Goal: Use online tool/utility: Utilize a website feature to perform a specific function

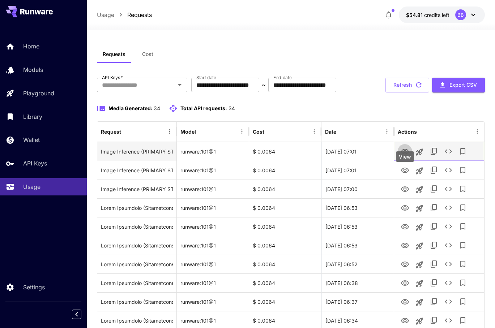
click at [405, 154] on icon "View" at bounding box center [405, 151] width 8 height 5
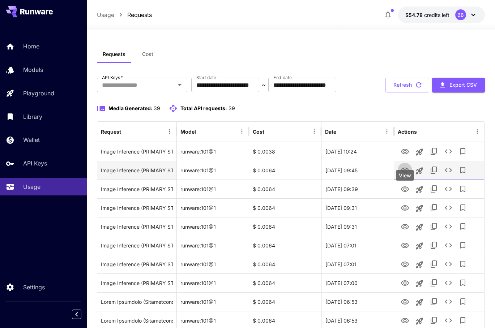
click at [409, 177] on button "View" at bounding box center [404, 170] width 14 height 15
click at [402, 175] on icon "View" at bounding box center [404, 170] width 9 height 9
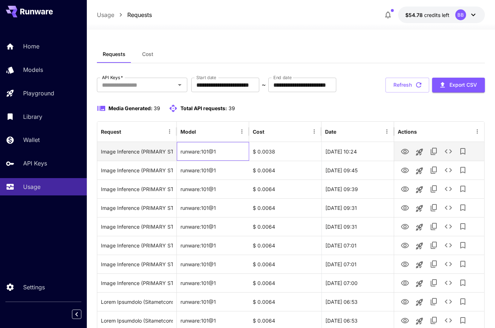
click at [234, 161] on div "runware:101@1" at bounding box center [213, 151] width 72 height 19
click at [404, 156] on icon "View" at bounding box center [404, 151] width 9 height 9
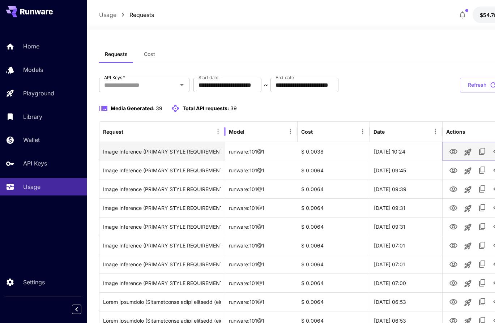
drag, startPoint x: 177, startPoint y: 153, endPoint x: 225, endPoint y: 146, distance: 48.8
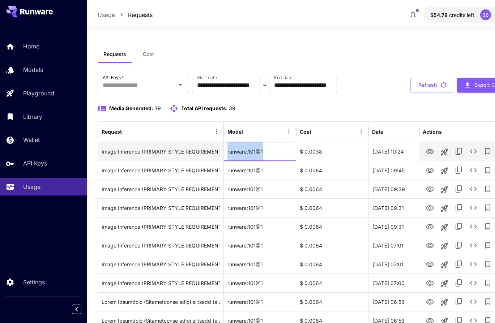
drag, startPoint x: 265, startPoint y: 151, endPoint x: 227, endPoint y: 151, distance: 37.6
click at [227, 151] on div "runware:101@1" at bounding box center [260, 151] width 72 height 19
click at [428, 150] on icon "View" at bounding box center [430, 151] width 8 height 5
click at [269, 150] on div "runware:101@1" at bounding box center [260, 151] width 72 height 19
drag, startPoint x: 269, startPoint y: 150, endPoint x: 227, endPoint y: 149, distance: 42.6
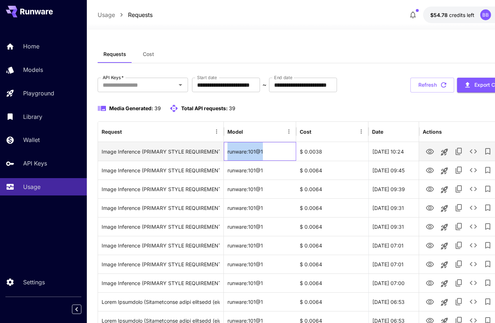
click at [227, 149] on div "runware:101@1" at bounding box center [260, 151] width 72 height 19
copy div "runware:101@1"
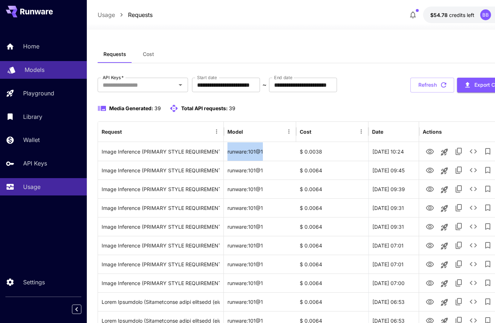
click at [44, 73] on p "Models" at bounding box center [35, 69] width 20 height 9
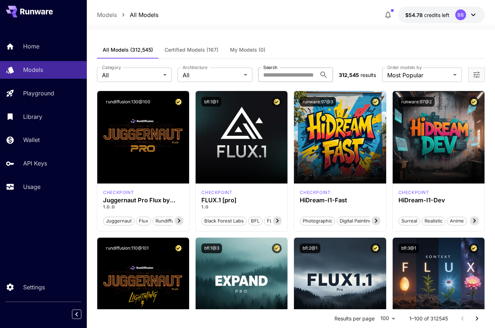
click at [313, 76] on input "Search" at bounding box center [287, 75] width 58 height 14
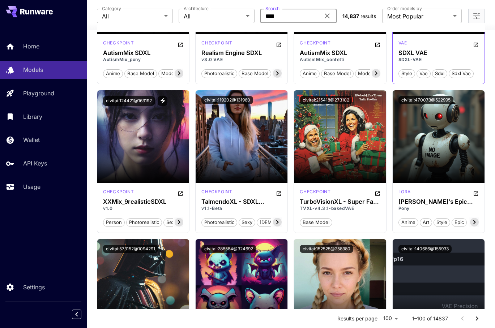
scroll to position [187, 0]
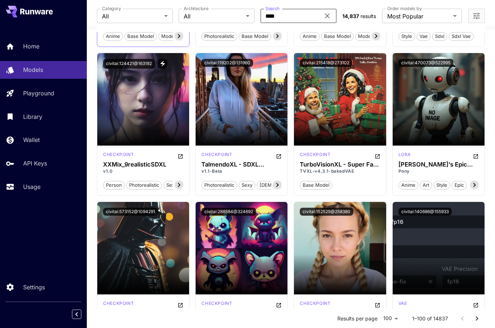
type input "****"
click at [180, 37] on icon at bounding box center [178, 36] width 9 height 9
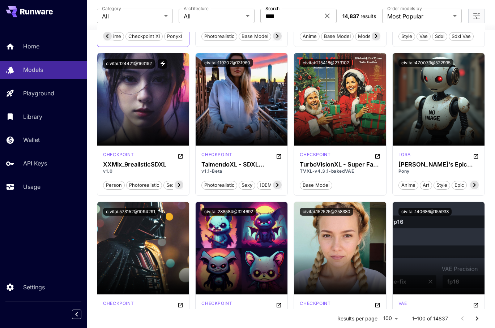
click at [103, 38] on icon at bounding box center [107, 36] width 9 height 9
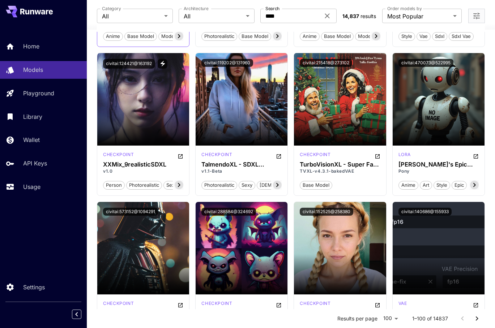
click at [103, 38] on span "anime" at bounding box center [112, 36] width 19 height 7
click at [147, 38] on span "base model" at bounding box center [141, 36] width 32 height 7
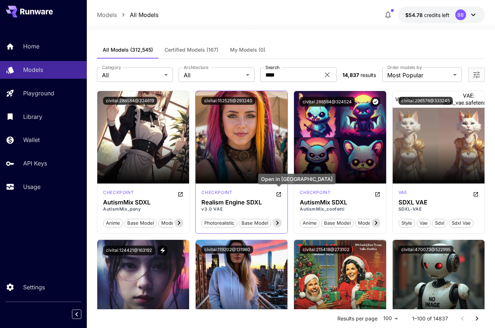
click at [278, 192] on icon "Open in CivitAI" at bounding box center [279, 194] width 6 height 6
click at [196, 51] on span "Certified Models (167)" at bounding box center [191, 50] width 54 height 7
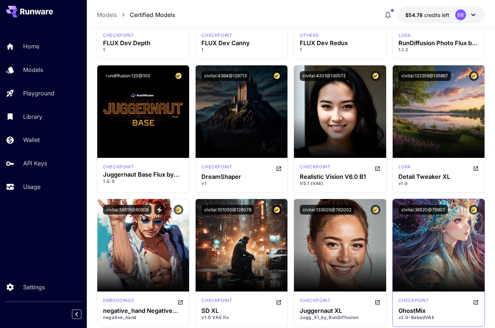
scroll to position [742, 0]
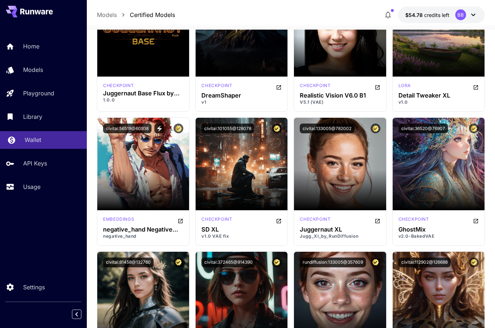
click at [31, 142] on p "Wallet" at bounding box center [33, 139] width 17 height 9
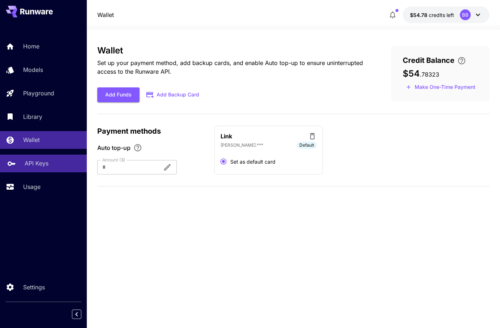
click at [44, 161] on p "API Keys" at bounding box center [37, 163] width 24 height 9
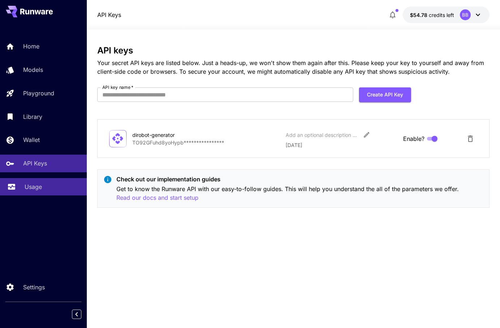
click at [45, 187] on div "Usage" at bounding box center [53, 186] width 56 height 9
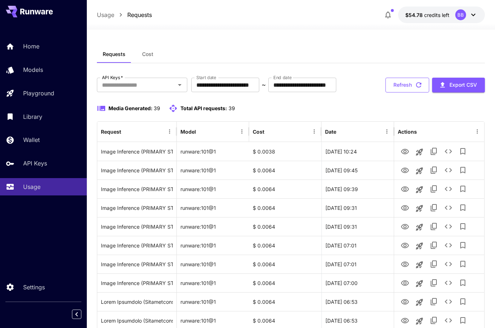
click at [400, 92] on button "Refresh" at bounding box center [407, 85] width 44 height 15
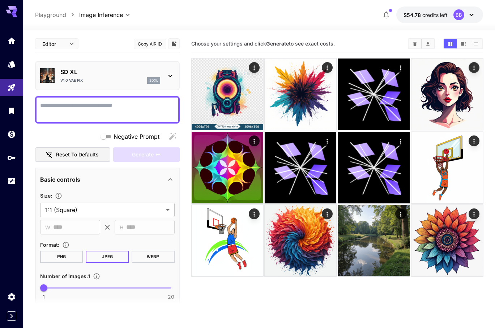
click at [153, 43] on button "Copy AIR ID" at bounding box center [150, 44] width 33 height 10
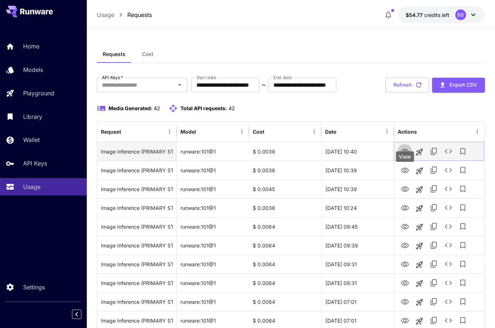
click at [406, 154] on icon "View" at bounding box center [405, 151] width 8 height 5
drag, startPoint x: 219, startPoint y: 175, endPoint x: 181, endPoint y: 176, distance: 38.3
click at [181, 161] on div "runware:101@1" at bounding box center [213, 151] width 72 height 19
click at [225, 161] on div "runware:101@1" at bounding box center [213, 151] width 72 height 19
drag, startPoint x: 208, startPoint y: 175, endPoint x: 179, endPoint y: 176, distance: 29.3
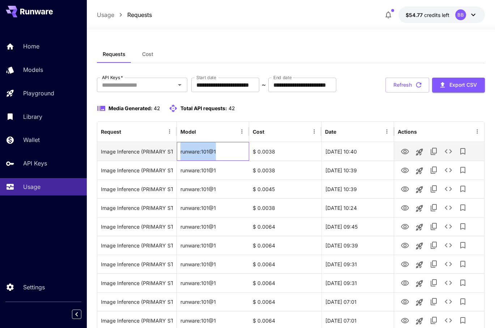
click at [179, 161] on div "runware:101@1" at bounding box center [213, 151] width 72 height 19
copy div "runware:101@1"
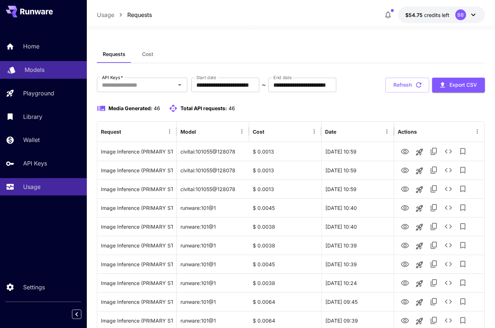
click at [34, 71] on p "Models" at bounding box center [35, 69] width 20 height 9
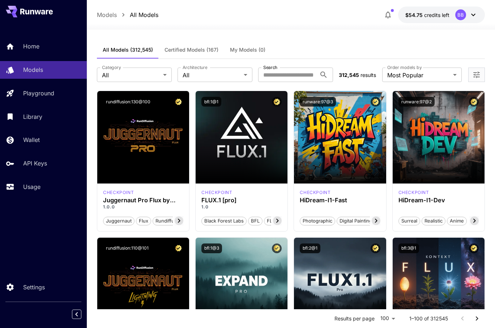
click at [210, 50] on span "Certified Models (167)" at bounding box center [191, 50] width 54 height 7
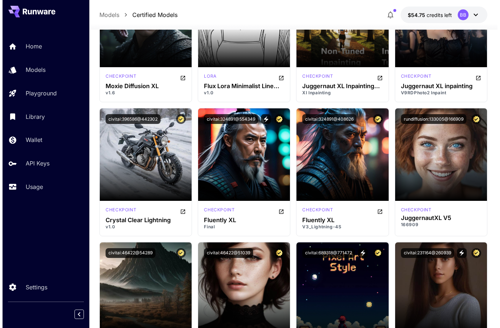
scroll to position [3328, 0]
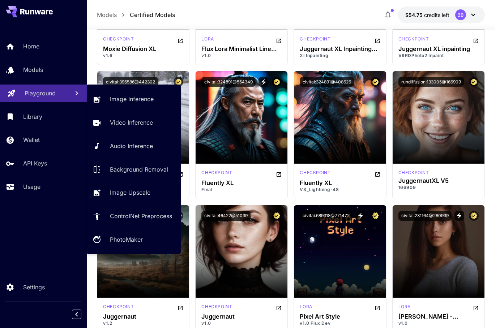
click at [32, 95] on p "Playground" at bounding box center [40, 93] width 31 height 9
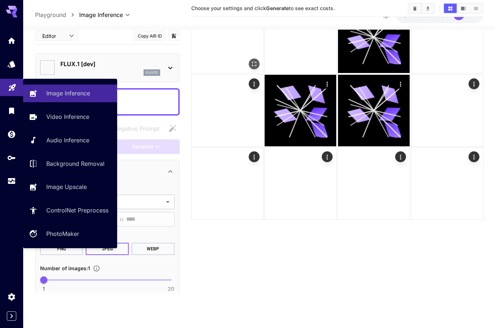
type input "**********"
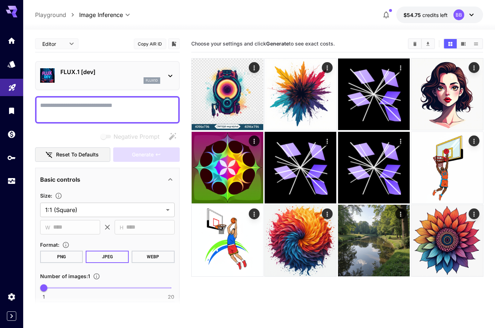
click at [168, 73] on icon at bounding box center [170, 76] width 9 height 9
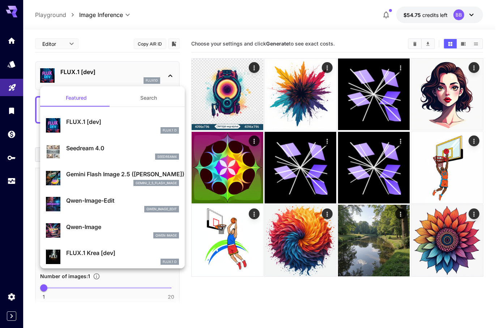
click at [161, 176] on p "Gemini Flash Image 2.5 ([PERSON_NAME])" at bounding box center [122, 174] width 113 height 9
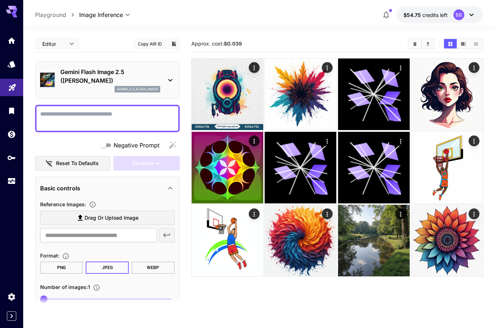
click at [149, 46] on button "Copy AIR ID" at bounding box center [150, 44] width 33 height 10
click at [172, 81] on icon at bounding box center [170, 80] width 9 height 9
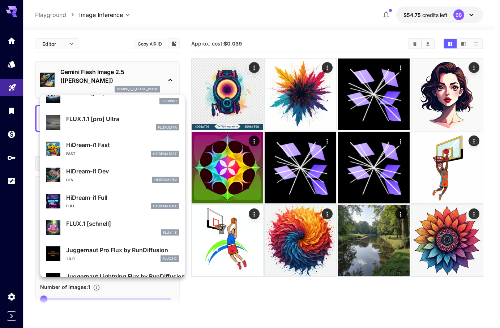
scroll to position [575, 0]
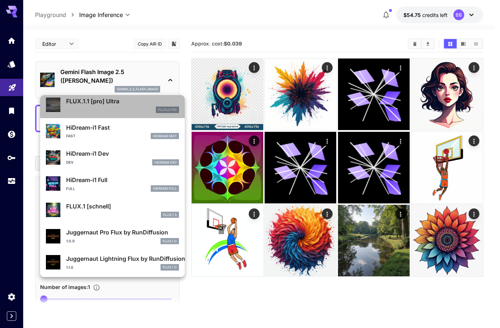
click at [129, 102] on p "FLUX.1.1 [pro] Ultra" at bounding box center [122, 101] width 113 height 9
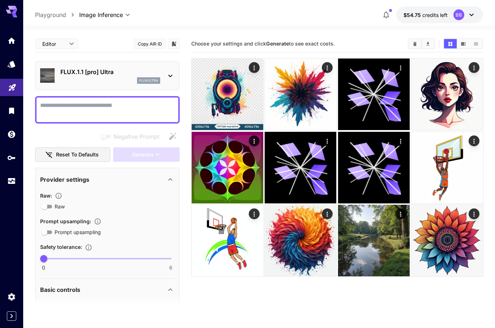
click at [152, 45] on button "Copy AIR ID" at bounding box center [150, 44] width 33 height 10
click at [118, 79] on div "fluxultra" at bounding box center [110, 80] width 100 height 7
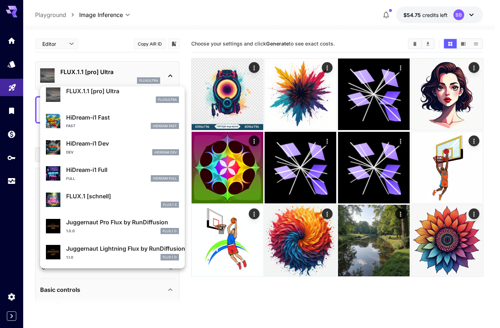
scroll to position [587, 0]
drag, startPoint x: 11, startPoint y: 75, endPoint x: 12, endPoint y: 71, distance: 4.8
click at [11, 74] on div at bounding box center [250, 164] width 500 height 328
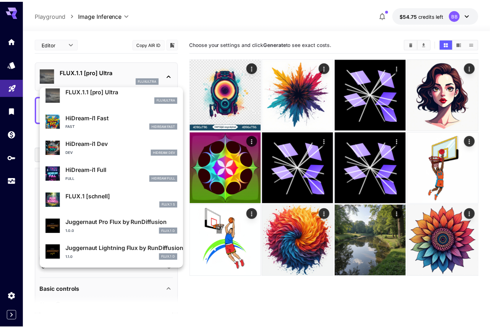
scroll to position [575, 0]
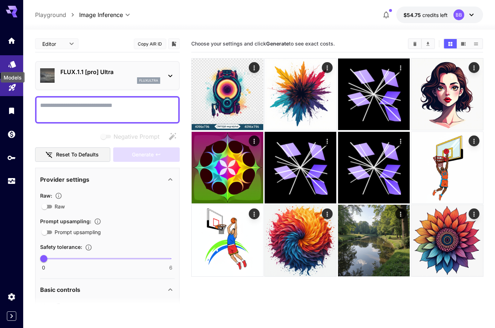
click at [13, 65] on icon "Models" at bounding box center [12, 62] width 8 height 7
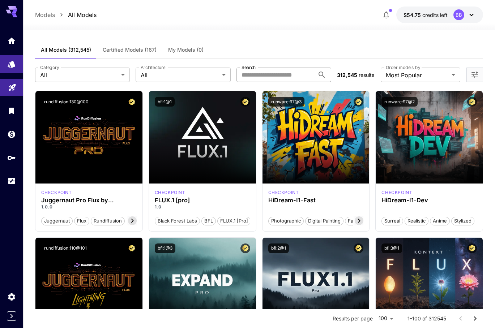
click at [277, 74] on input "Search" at bounding box center [275, 75] width 78 height 14
paste input "**********"
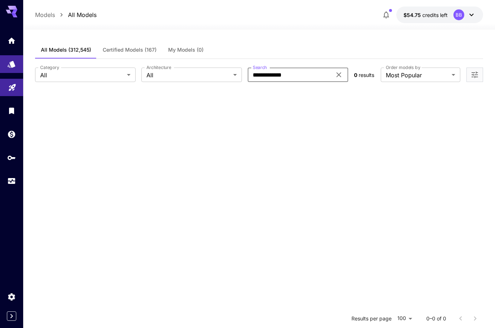
type input "**********"
click at [121, 52] on span "Certified Models (167)" at bounding box center [130, 50] width 54 height 7
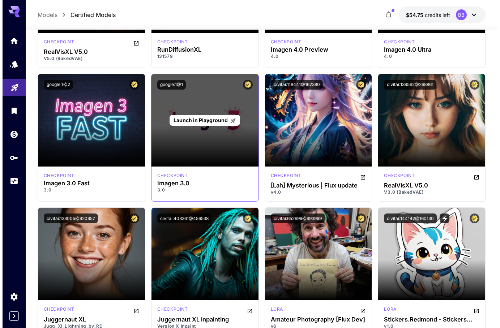
scroll to position [2025, 0]
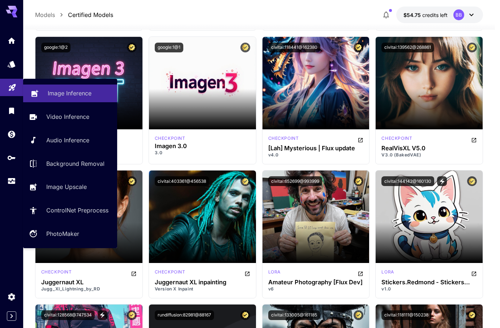
click at [60, 94] on p "Image Inference" at bounding box center [70, 93] width 44 height 9
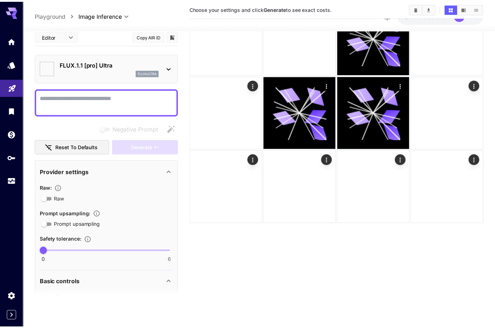
scroll to position [57, 0]
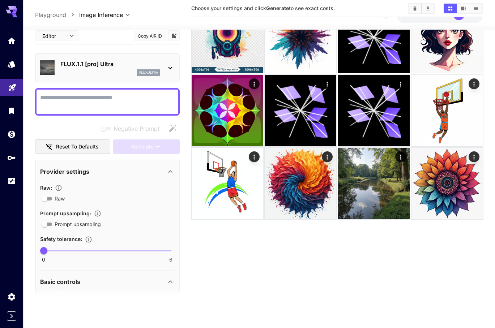
click at [97, 104] on textarea "Negative Prompt" at bounding box center [107, 101] width 134 height 17
click at [99, 104] on textarea "Negative Prompt" at bounding box center [107, 101] width 134 height 17
paste textarea "**********"
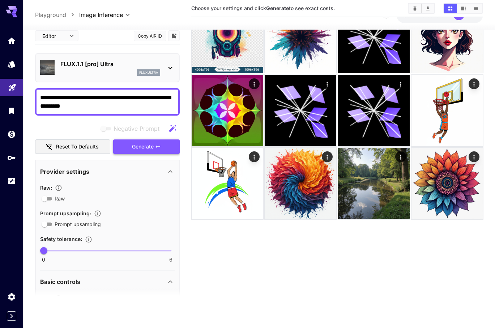
type textarea "**********"
click at [151, 148] on span "Generate" at bounding box center [143, 146] width 22 height 9
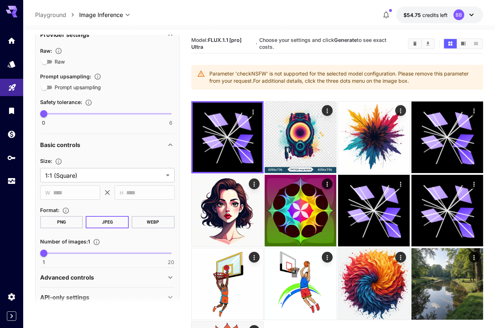
scroll to position [20, 0]
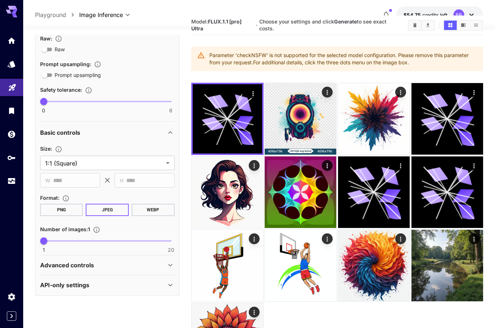
click at [74, 208] on button "PNG" at bounding box center [61, 210] width 43 height 12
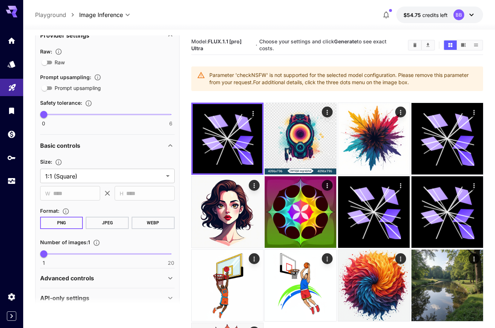
scroll to position [18, 0]
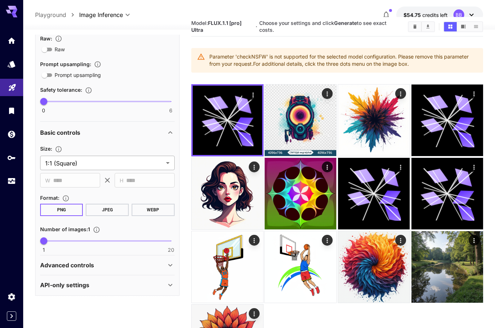
click at [139, 163] on body "**********" at bounding box center [247, 190] width 495 height 416
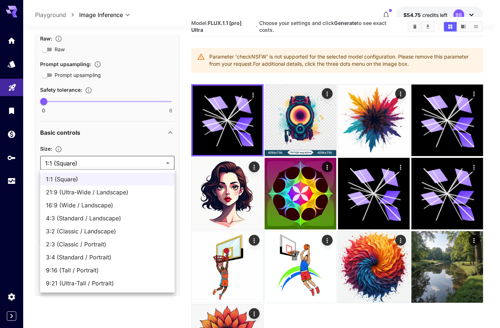
click at [139, 163] on div at bounding box center [250, 164] width 500 height 328
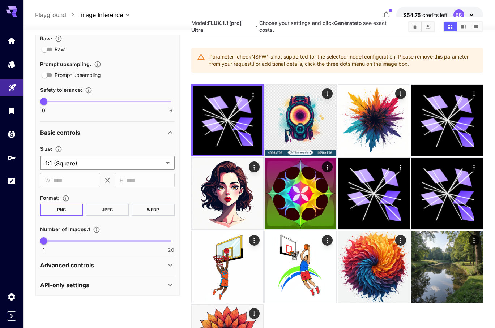
click at [139, 163] on body "**********" at bounding box center [247, 190] width 495 height 416
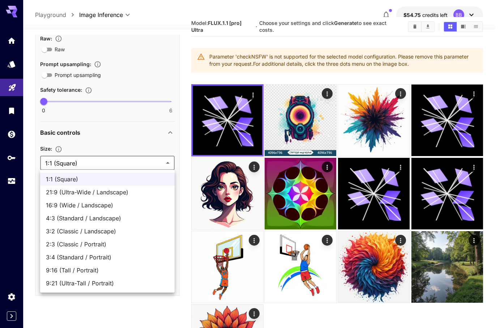
click at [139, 163] on div at bounding box center [250, 164] width 500 height 328
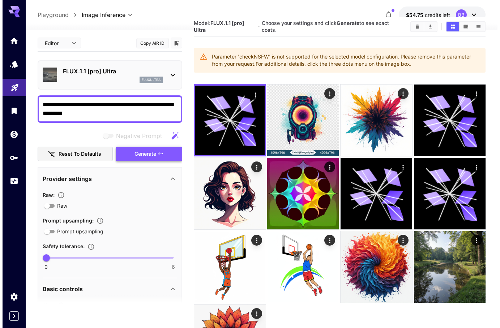
scroll to position [0, 0]
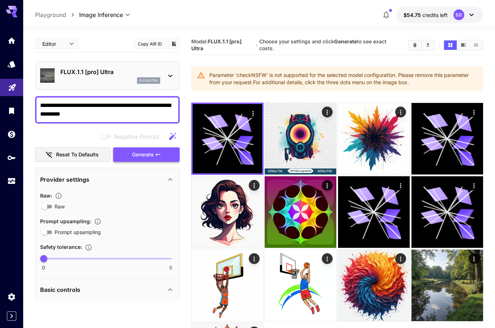
click at [147, 156] on span "Generate" at bounding box center [143, 154] width 22 height 9
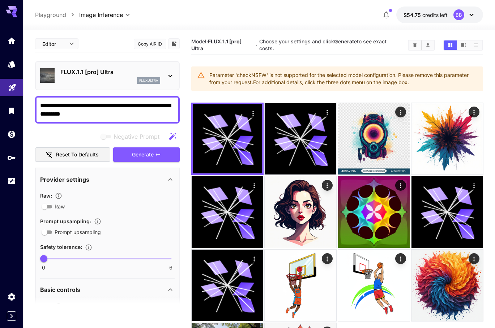
click at [165, 70] on div "FLUX.1.1 [pro] Ultra fluxultra" at bounding box center [107, 76] width 134 height 22
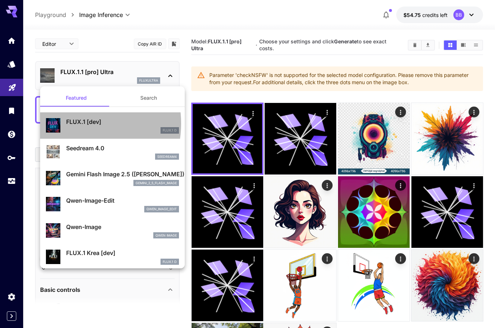
click at [75, 124] on p "FLUX.1 [dev]" at bounding box center [122, 121] width 113 height 9
type input "**********"
type input "****"
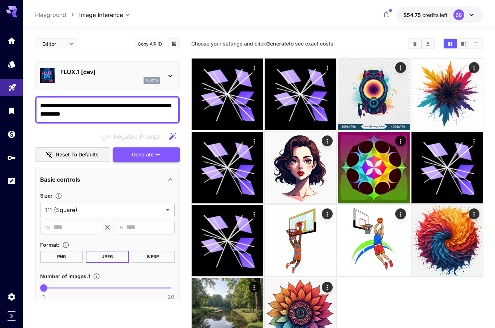
click at [153, 155] on span "Generate" at bounding box center [143, 154] width 22 height 9
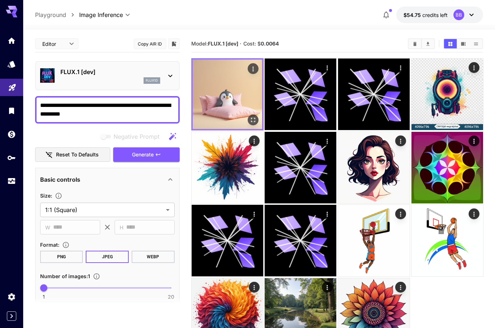
click at [239, 102] on img at bounding box center [227, 94] width 69 height 69
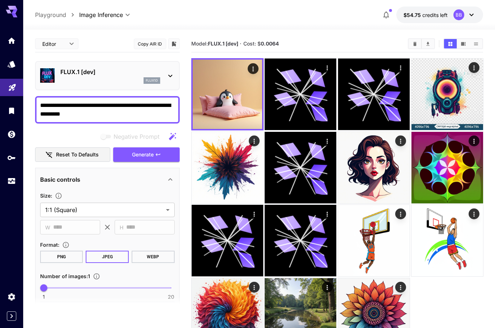
click at [162, 71] on div "FLUX.1 [dev] flux1d" at bounding box center [107, 76] width 134 height 22
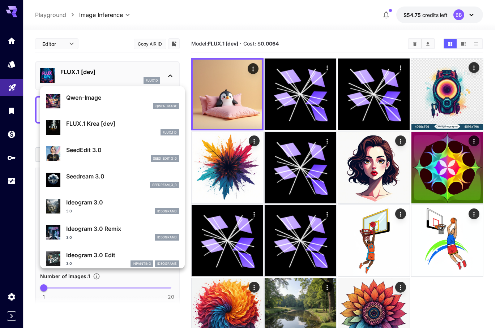
scroll to position [131, 0]
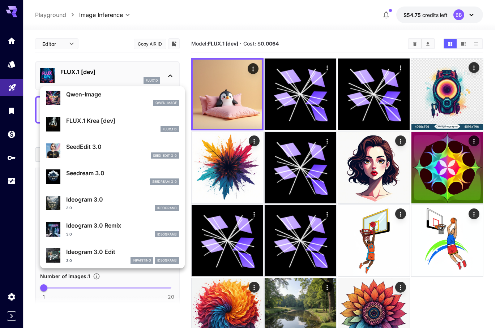
click at [118, 124] on p "FLUX.1 Krea [dev]" at bounding box center [122, 120] width 113 height 9
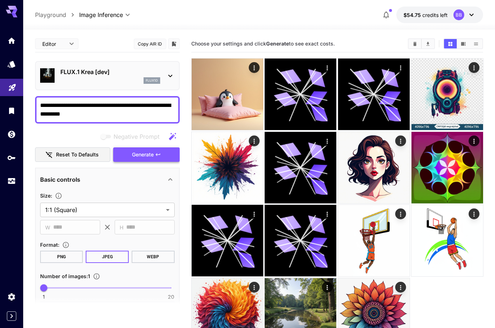
click at [139, 156] on span "Generate" at bounding box center [143, 154] width 22 height 9
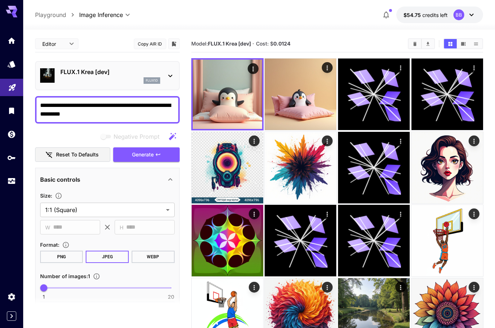
click at [173, 75] on icon at bounding box center [170, 76] width 9 height 9
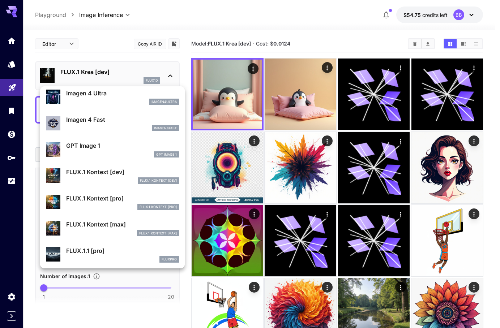
scroll to position [395, 0]
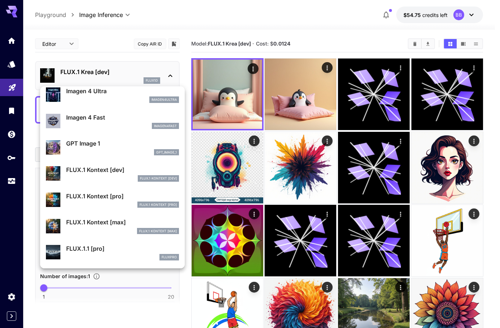
click at [114, 225] on p "FLUX.1 Kontext [max]" at bounding box center [122, 222] width 113 height 9
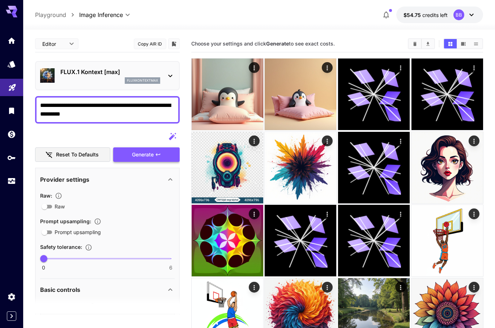
click at [146, 156] on span "Generate" at bounding box center [143, 154] width 22 height 9
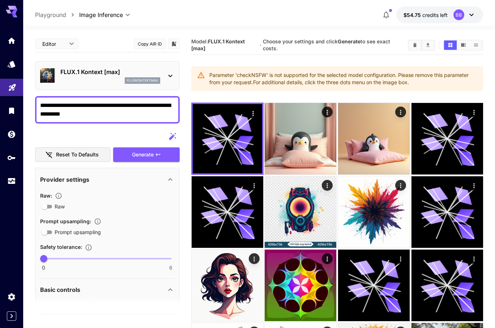
click at [160, 75] on div "FLUX.1 Kontext [max] fluxkontextmax" at bounding box center [107, 76] width 134 height 22
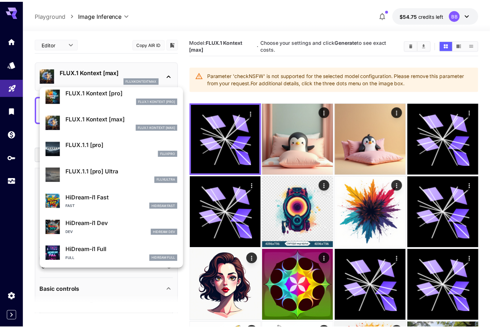
scroll to position [493, 0]
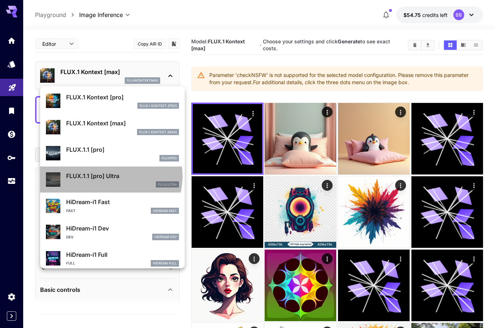
click at [110, 176] on p "FLUX.1.1 [pro] Ultra" at bounding box center [122, 176] width 113 height 9
type input "**********"
type input "****"
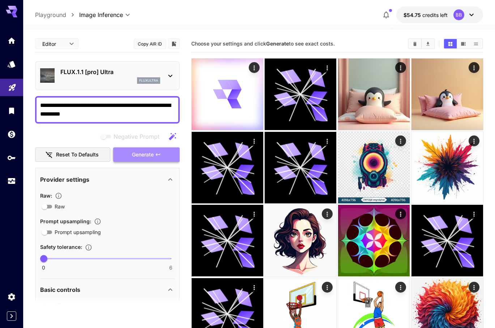
click at [144, 155] on span "Generate" at bounding box center [143, 154] width 22 height 9
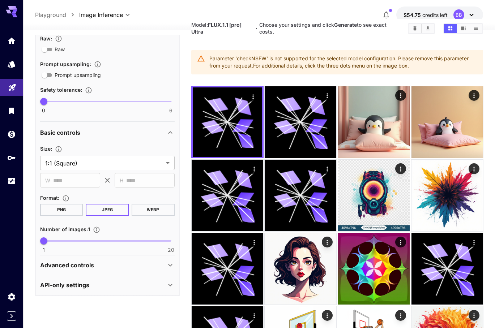
scroll to position [91, 0]
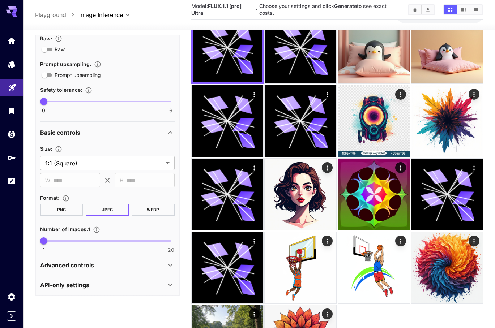
click at [117, 262] on div "Advanced controls" at bounding box center [103, 265] width 126 height 9
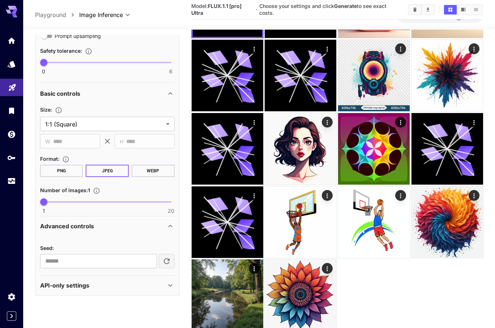
scroll to position [161, 0]
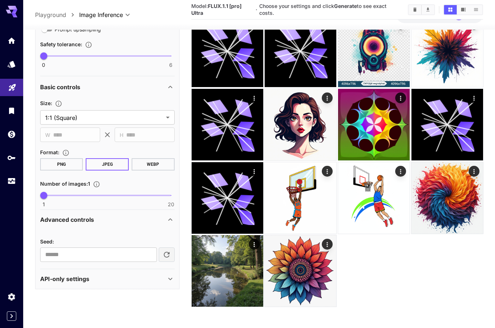
click at [100, 281] on div "API-only settings" at bounding box center [103, 279] width 126 height 9
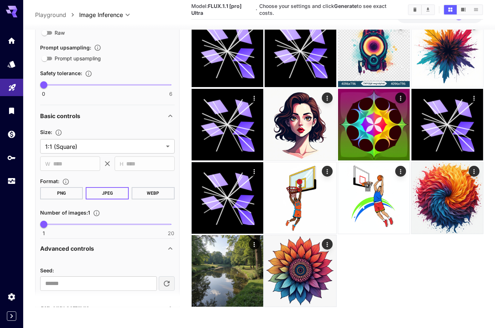
scroll to position [29, 0]
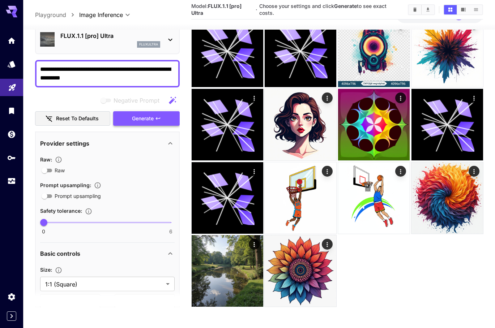
click at [157, 120] on icon "button" at bounding box center [158, 119] width 6 height 6
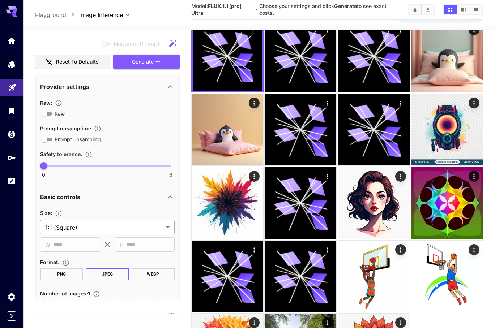
scroll to position [55, 0]
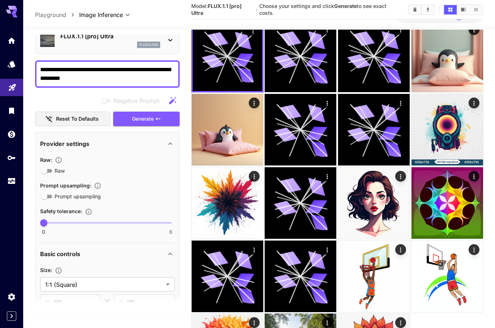
drag, startPoint x: 94, startPoint y: 60, endPoint x: -6, endPoint y: 23, distance: 106.5
click at [0, 23] on html "**********" at bounding box center [247, 162] width 495 height 489
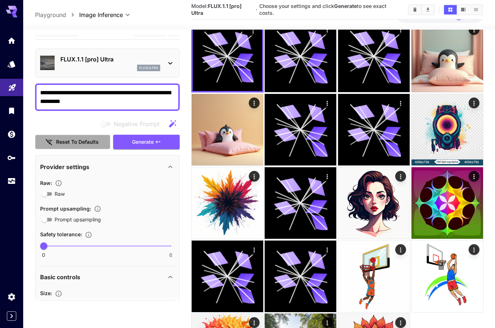
click at [75, 138] on button "Reset to defaults" at bounding box center [72, 142] width 75 height 15
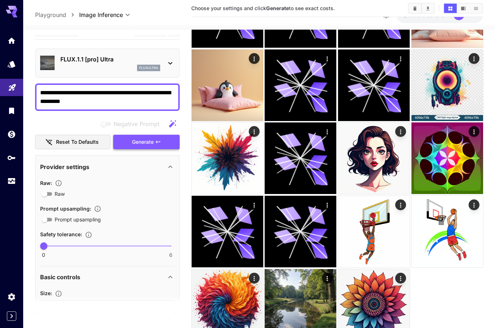
click at [151, 143] on span "Generate" at bounding box center [143, 142] width 22 height 9
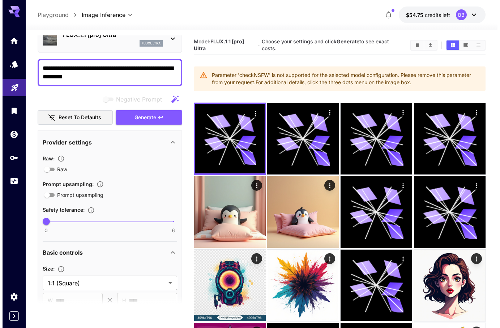
scroll to position [0, 0]
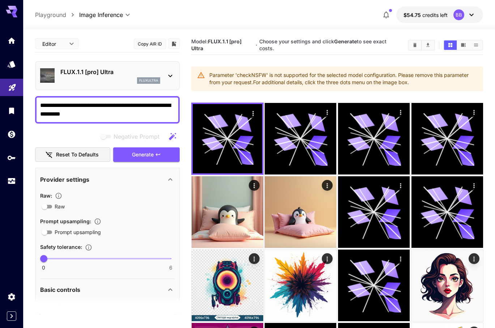
click at [103, 75] on p "FLUX.1.1 [pro] Ultra" at bounding box center [110, 72] width 100 height 9
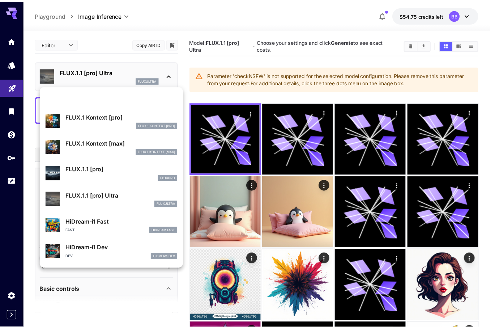
scroll to position [473, 0]
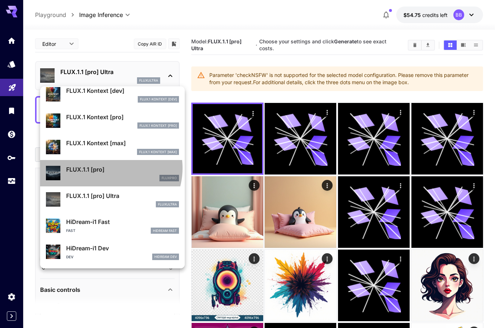
click at [109, 168] on p "FLUX.1.1 [pro]" at bounding box center [122, 169] width 113 height 9
type input "**********"
type input "****"
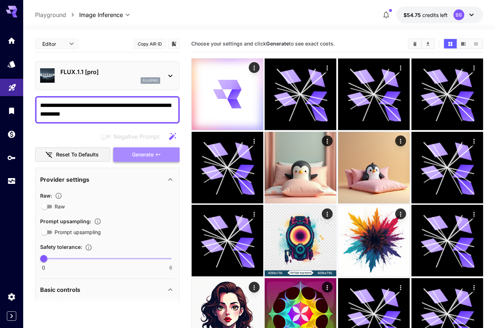
click at [147, 154] on span "Generate" at bounding box center [143, 154] width 22 height 9
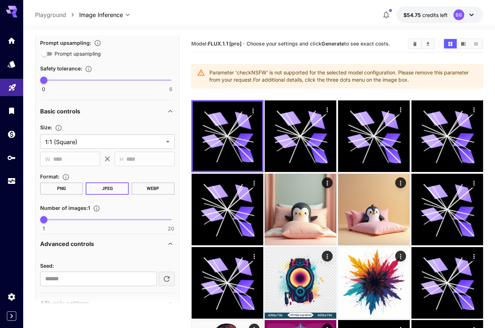
scroll to position [216, 0]
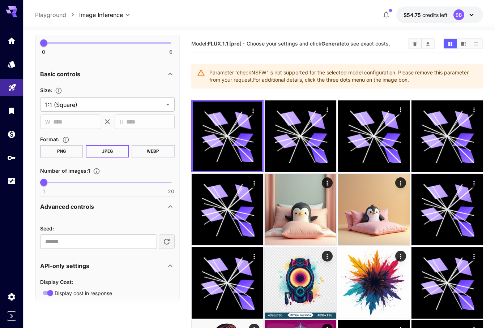
click at [162, 151] on button "WEBP" at bounding box center [152, 151] width 43 height 12
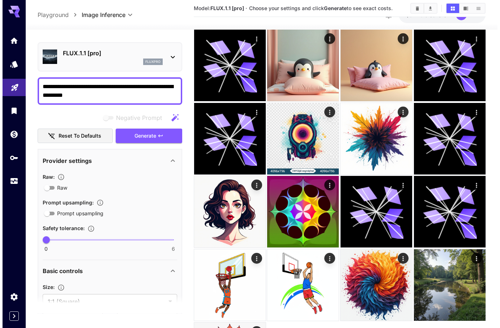
scroll to position [0, 0]
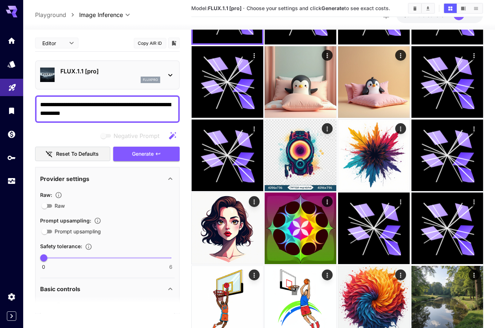
click at [169, 71] on icon at bounding box center [170, 75] width 9 height 9
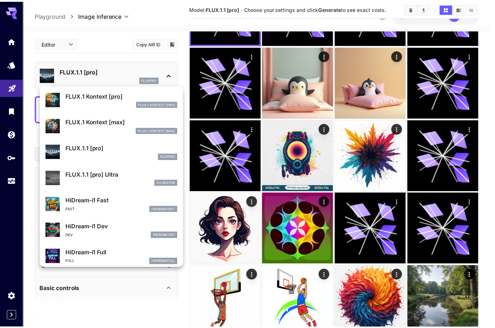
scroll to position [575, 0]
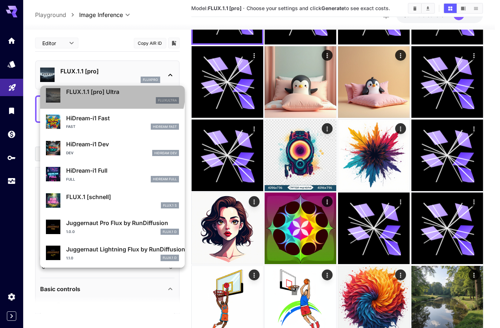
click at [112, 92] on p "FLUX.1.1 [pro] Ultra" at bounding box center [122, 91] width 113 height 9
type input "**********"
type input "****"
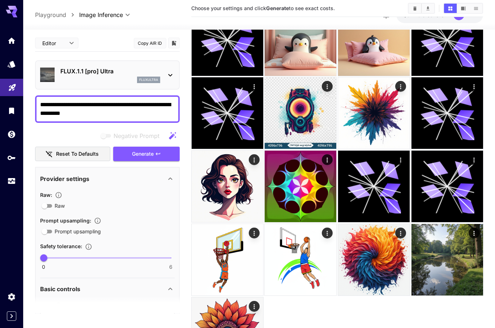
click at [150, 41] on button "Copy AIR ID" at bounding box center [150, 43] width 33 height 10
drag, startPoint x: 116, startPoint y: 70, endPoint x: 60, endPoint y: 74, distance: 56.1
click at [60, 74] on div "FLUX.1.1 [pro] Ultra fluxultra" at bounding box center [107, 75] width 134 height 22
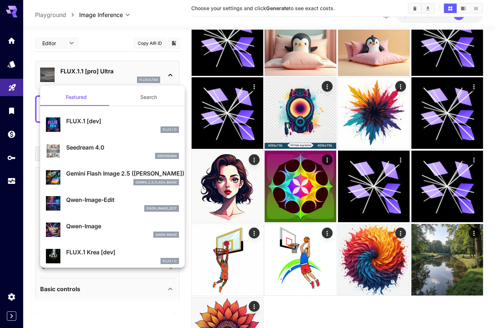
click at [120, 68] on div at bounding box center [250, 164] width 500 height 328
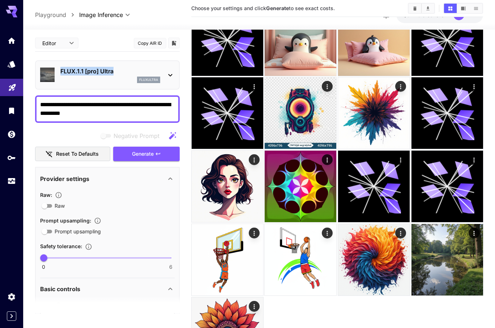
copy p "FLUX.1.1 [pro] Ultra"
drag, startPoint x: 117, startPoint y: 70, endPoint x: 60, endPoint y: 74, distance: 57.6
click at [60, 74] on div "FLUX.1.1 [pro] Ultra fluxultra" at bounding box center [107, 75] width 134 height 22
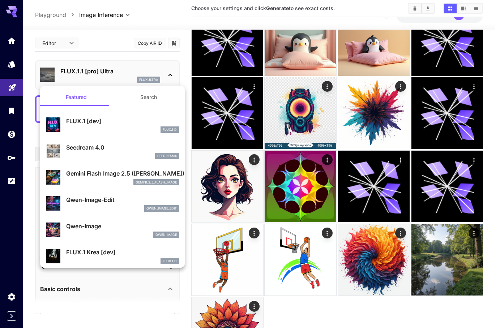
click at [253, 59] on div at bounding box center [250, 164] width 500 height 328
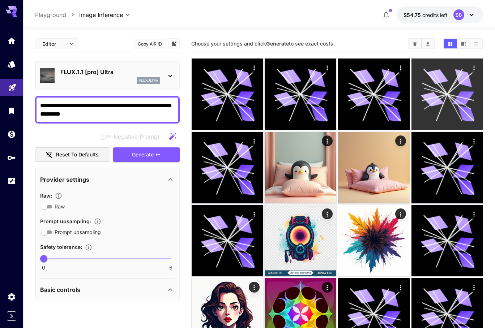
scroll to position [33, 0]
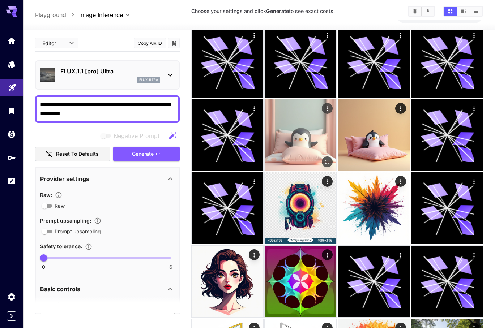
click at [286, 135] on img at bounding box center [300, 135] width 72 height 72
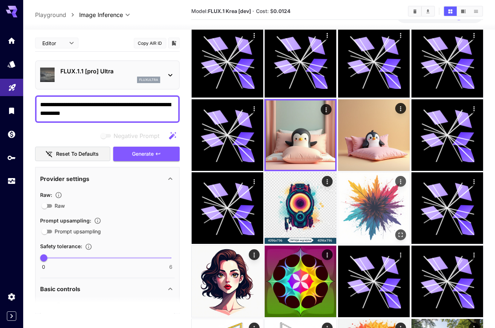
click at [379, 226] on img at bounding box center [374, 208] width 72 height 72
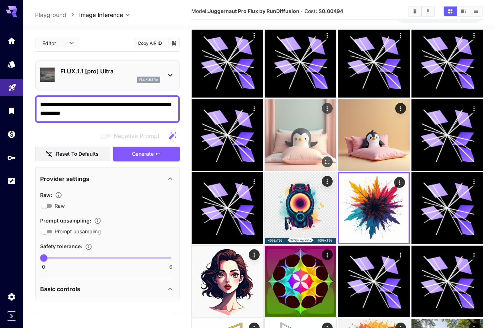
click at [309, 148] on img at bounding box center [300, 135] width 72 height 72
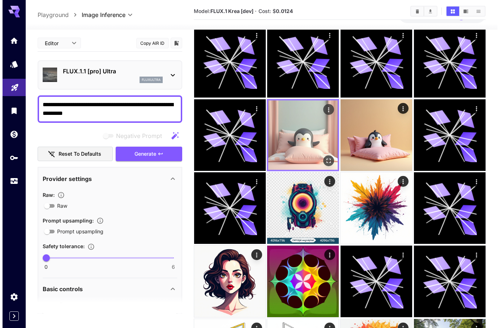
scroll to position [0, 0]
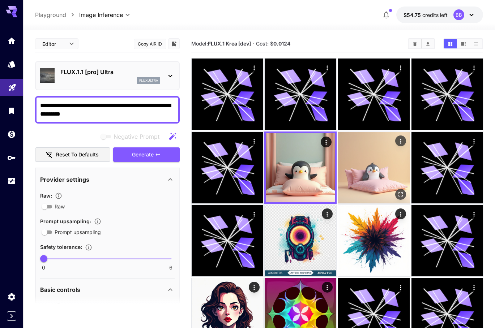
click at [370, 160] on img at bounding box center [374, 168] width 72 height 72
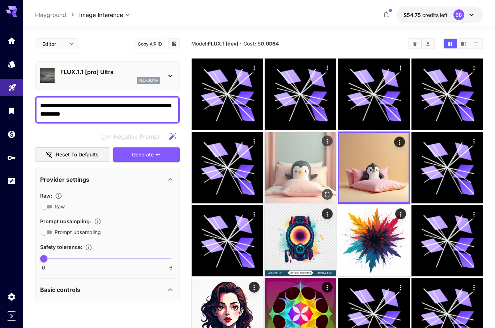
click at [301, 173] on img at bounding box center [300, 168] width 72 height 72
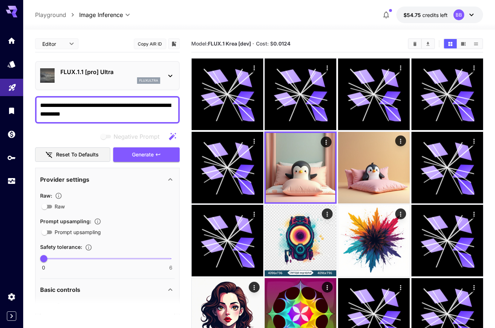
click at [117, 76] on div "FLUX.1.1 [pro] Ultra fluxultra" at bounding box center [110, 76] width 100 height 16
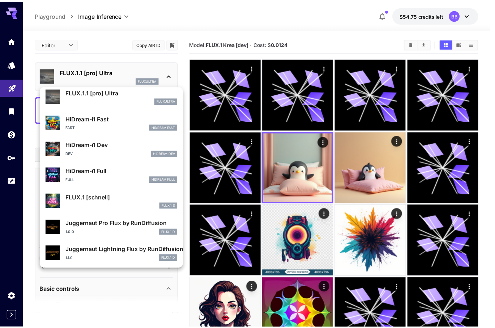
scroll to position [575, 0]
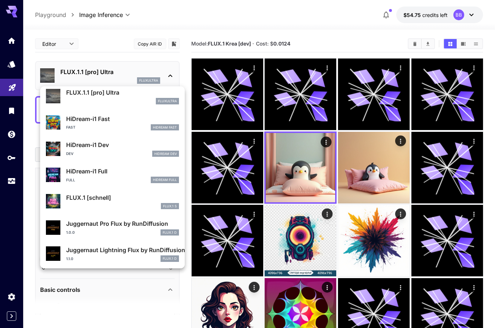
click at [12, 70] on div at bounding box center [250, 164] width 500 height 328
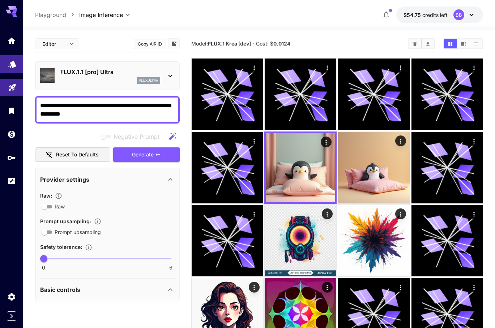
click at [7, 62] on link at bounding box center [11, 64] width 23 height 18
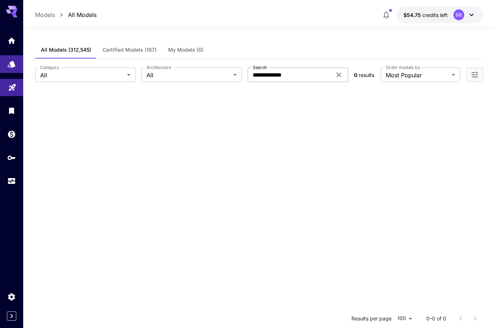
click at [338, 74] on icon at bounding box center [338, 75] width 5 height 5
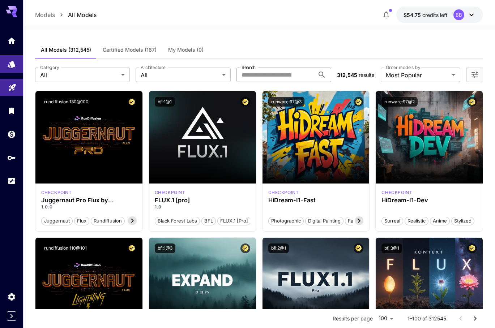
click at [124, 52] on span "Certified Models (167)" at bounding box center [130, 50] width 54 height 7
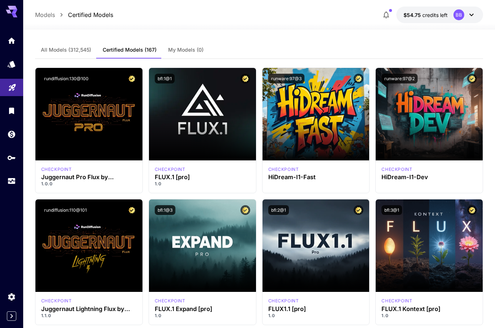
click at [79, 51] on span "All Models (312,545)" at bounding box center [66, 50] width 50 height 7
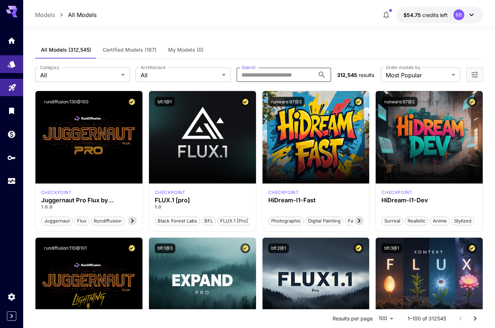
click at [280, 73] on input "Search" at bounding box center [275, 75] width 78 height 14
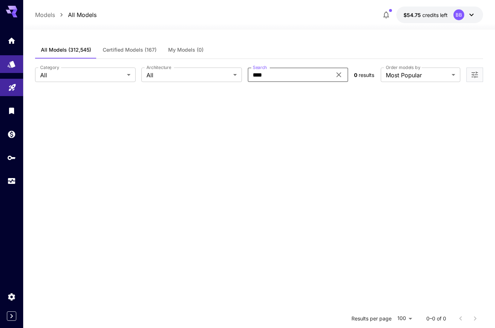
type input "****"
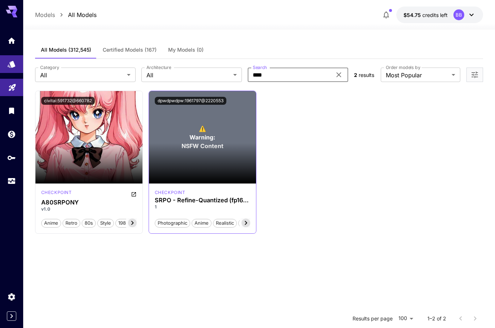
click at [247, 224] on icon at bounding box center [245, 223] width 9 height 9
click at [247, 224] on span "Fantasy" at bounding box center [238, 223] width 22 height 7
click at [157, 224] on icon at bounding box center [159, 223] width 9 height 9
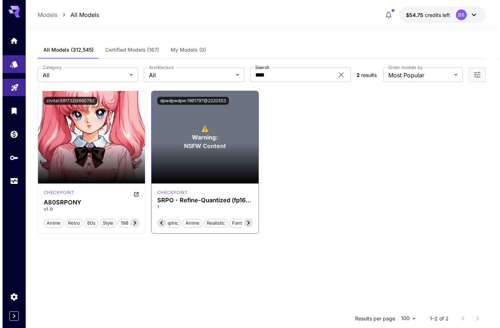
scroll to position [0, 0]
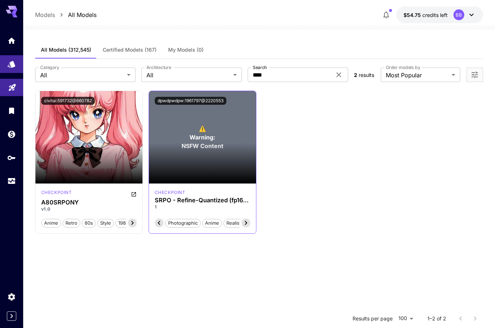
click at [165, 224] on span "Photographic" at bounding box center [182, 223] width 35 height 7
click at [157, 224] on span "Photographic" at bounding box center [172, 223] width 35 height 7
drag, startPoint x: 216, startPoint y: 199, endPoint x: 278, endPoint y: 201, distance: 62.2
click at [278, 201] on div "Launch in Playground civitai:591732@660782 checkpoint A80SRPONY v1.0 anime retr…" at bounding box center [259, 162] width 448 height 143
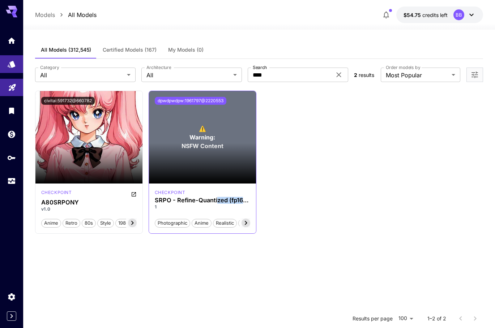
click at [168, 102] on button "dpwdpwdpw:1961797@2220553" at bounding box center [191, 101] width 72 height 8
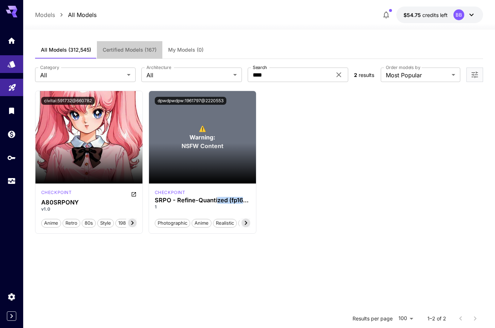
click at [132, 49] on span "Certified Models (167)" at bounding box center [130, 50] width 54 height 7
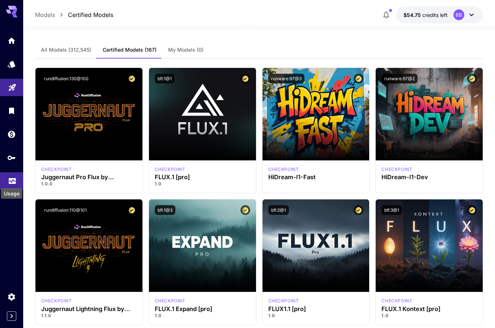
click at [13, 176] on icon "Usage" at bounding box center [12, 178] width 9 height 9
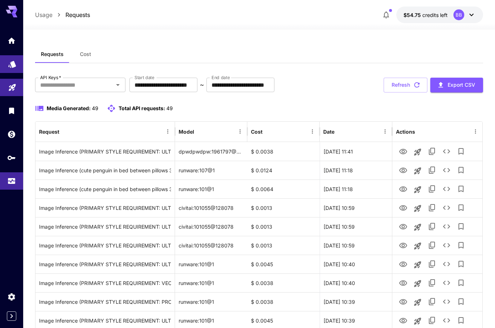
click at [13, 69] on link at bounding box center [11, 64] width 23 height 18
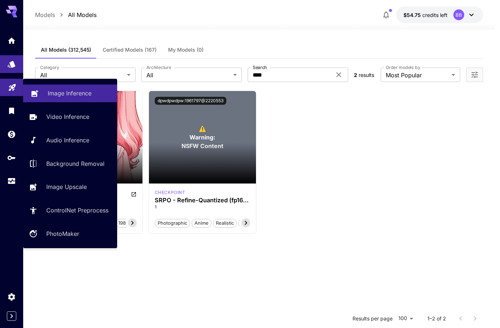
click at [87, 94] on p "Image Inference" at bounding box center [70, 93] width 44 height 9
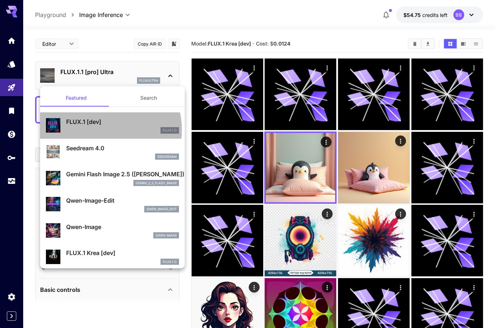
click at [100, 130] on div "FLUX.1 D" at bounding box center [122, 130] width 113 height 7
type input "**********"
type input "****"
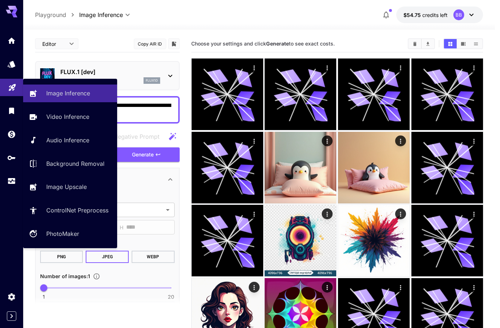
drag, startPoint x: 92, startPoint y: 114, endPoint x: 16, endPoint y: 81, distance: 83.5
click at [16, 81] on div "**********" at bounding box center [247, 259] width 495 height 518
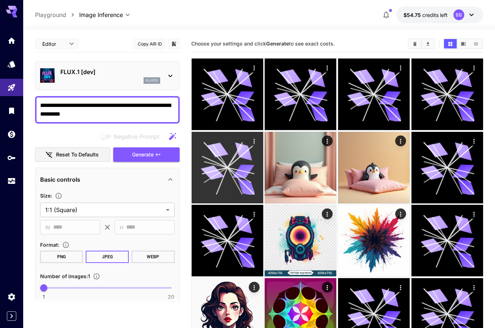
paste textarea "**********"
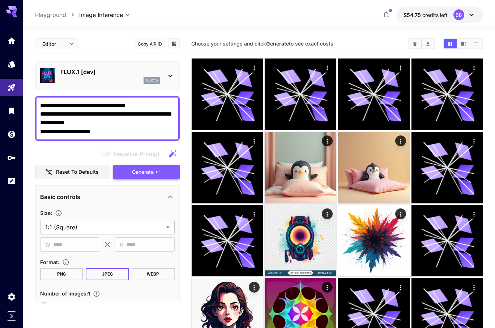
type textarea "**********"
click at [150, 172] on span "Generate" at bounding box center [143, 172] width 22 height 9
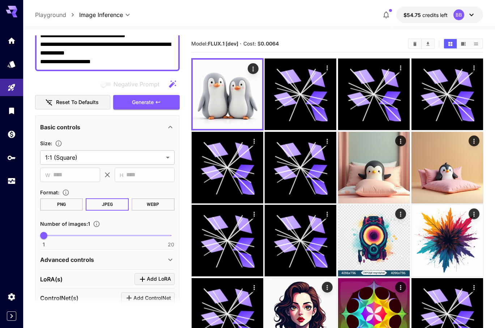
scroll to position [107, 0]
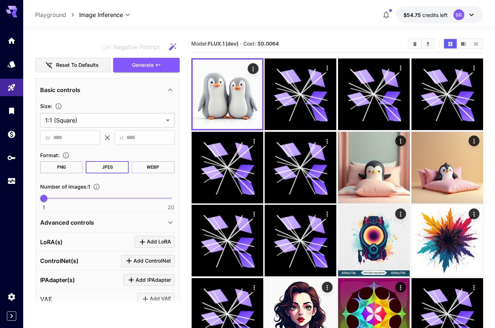
click at [63, 169] on button "PNG" at bounding box center [61, 167] width 43 height 12
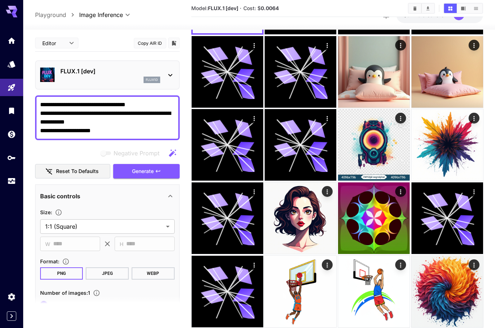
scroll to position [0, 0]
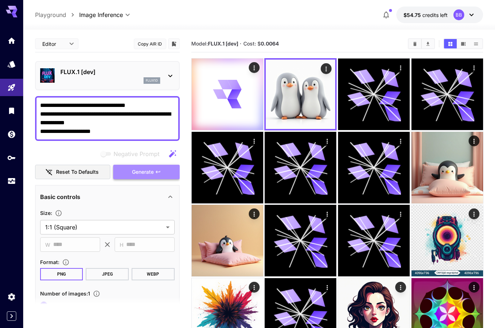
click at [131, 171] on button "Generate" at bounding box center [146, 172] width 66 height 15
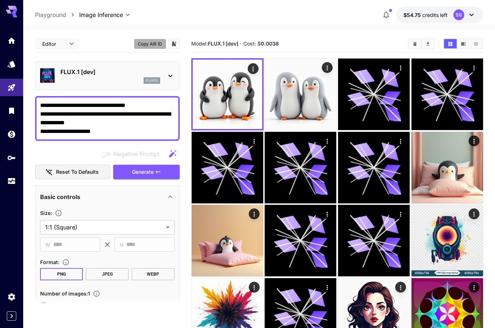
click at [141, 42] on button "Copy AIR ID" at bounding box center [150, 44] width 33 height 10
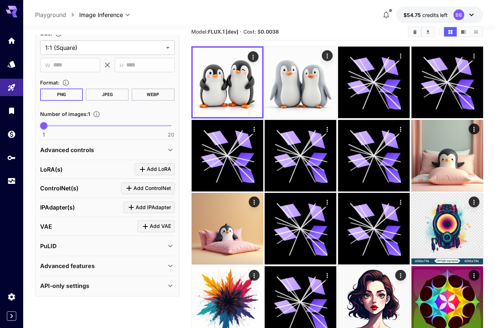
scroll to position [89, 0]
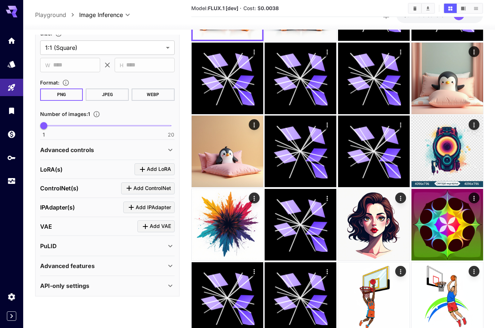
click at [94, 151] on div "Advanced controls" at bounding box center [103, 150] width 126 height 9
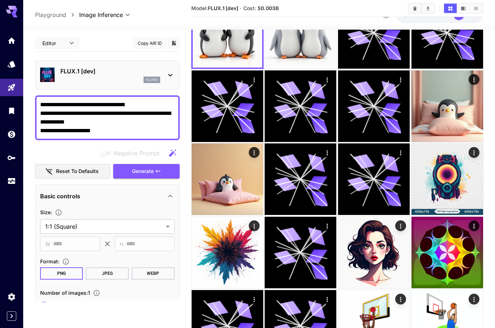
scroll to position [0, 0]
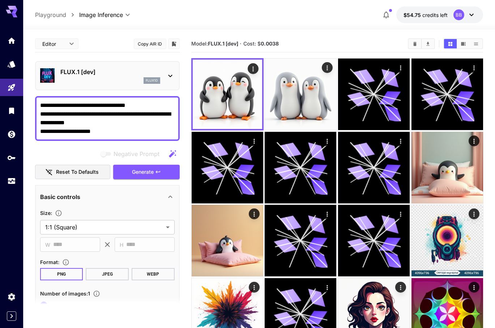
click at [169, 196] on icon at bounding box center [170, 196] width 4 height 3
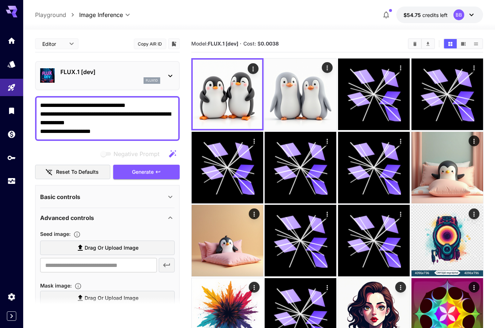
click at [168, 219] on icon at bounding box center [170, 217] width 9 height 9
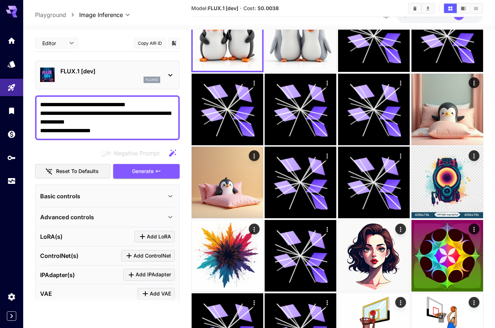
scroll to position [42, 0]
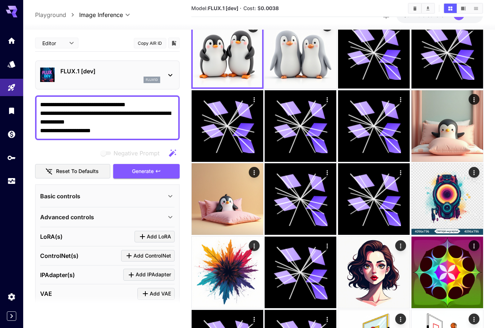
click at [171, 74] on icon at bounding box center [170, 75] width 9 height 9
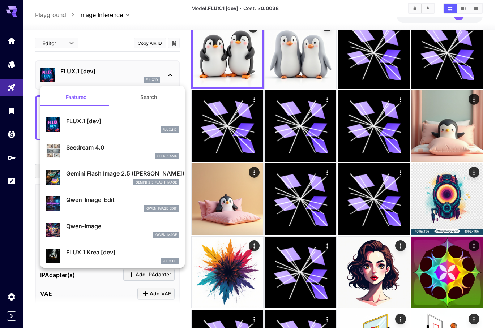
click at [170, 72] on div at bounding box center [250, 164] width 500 height 328
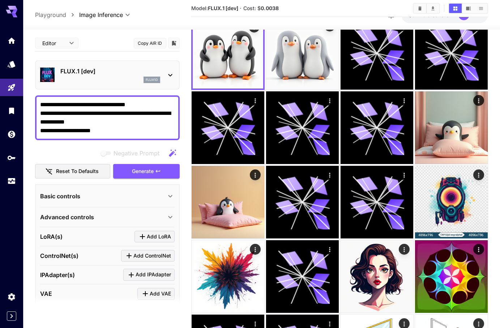
click at [55, 44] on body "**********" at bounding box center [250, 220] width 500 height 525
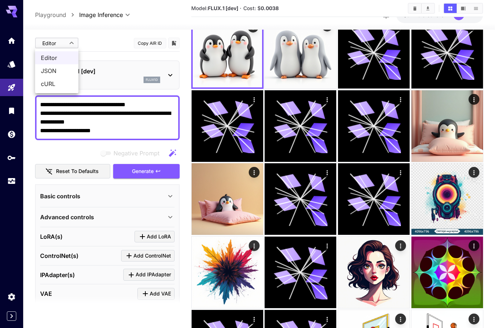
click at [55, 73] on span "JSON" at bounding box center [57, 70] width 32 height 9
type input "****"
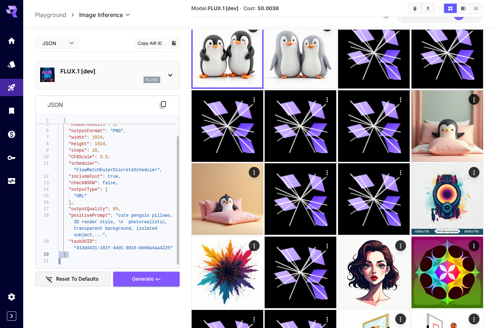
type textarea "**********"
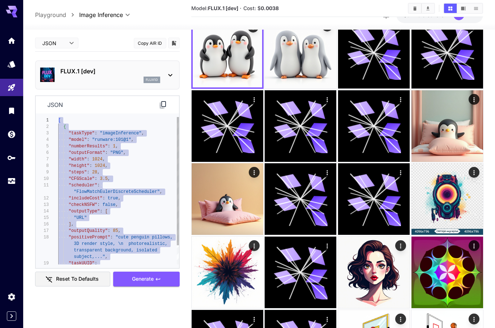
drag, startPoint x: 64, startPoint y: 261, endPoint x: 53, endPoint y: 118, distance: 143.0
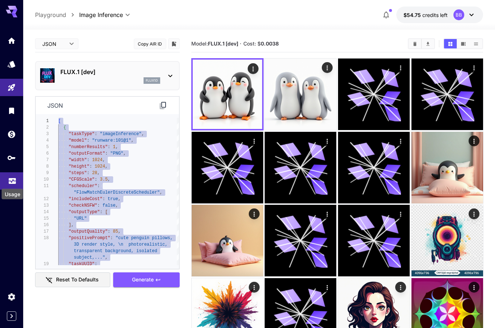
click at [10, 177] on icon "Usage" at bounding box center [12, 179] width 9 height 9
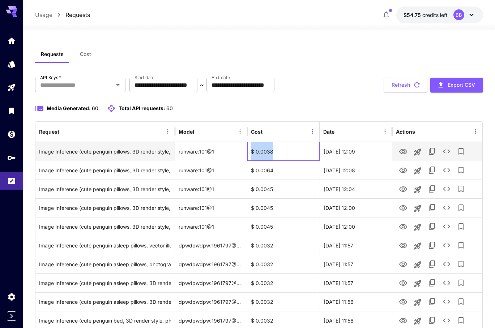
drag, startPoint x: 285, startPoint y: 150, endPoint x: 248, endPoint y: 144, distance: 36.9
click at [248, 144] on div "$ 0.0038" at bounding box center [283, 151] width 72 height 19
copy div "$ 0.0038"
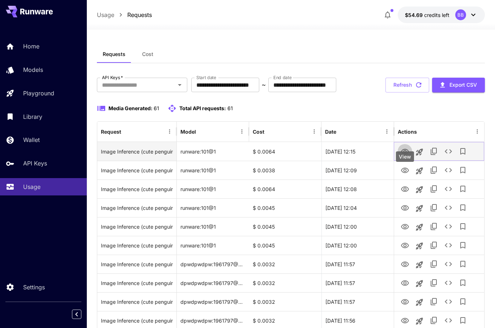
click at [405, 156] on icon "View" at bounding box center [404, 151] width 9 height 9
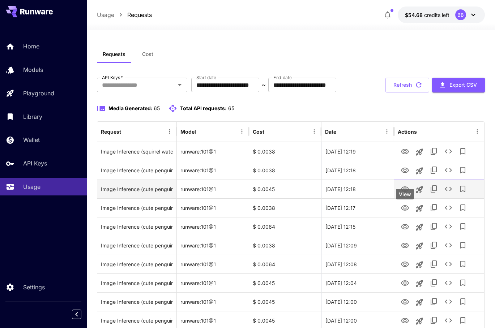
click at [404, 192] on icon "View" at bounding box center [405, 188] width 8 height 5
click at [448, 193] on icon "See details" at bounding box center [448, 189] width 9 height 9
